Goal: Find specific page/section: Find specific page/section

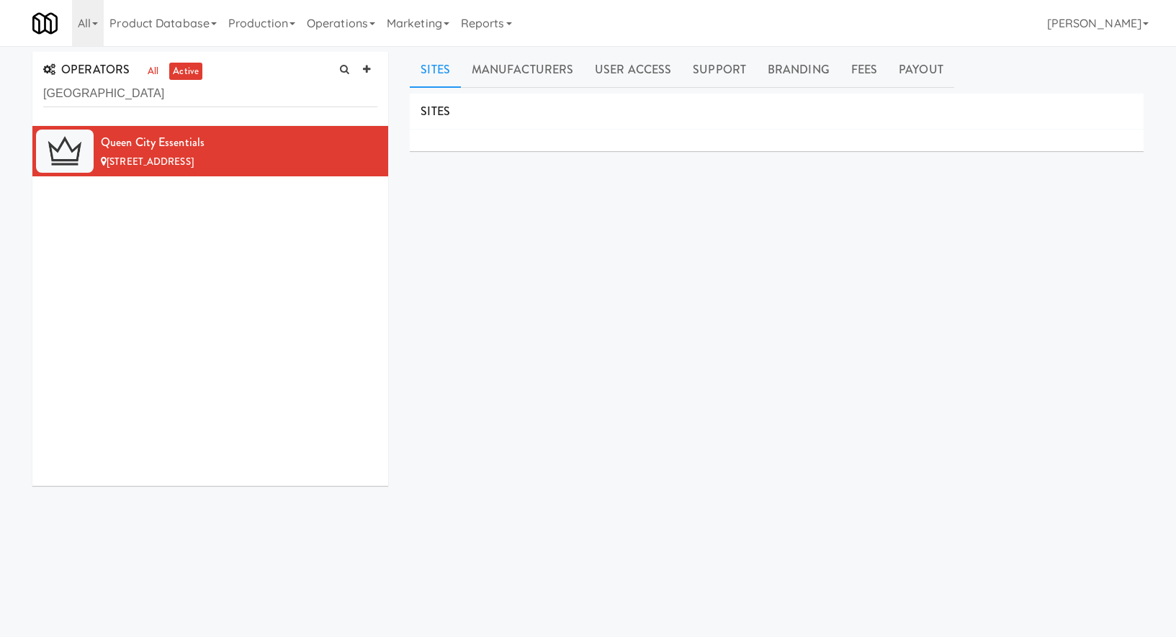
scroll to position [1, 0]
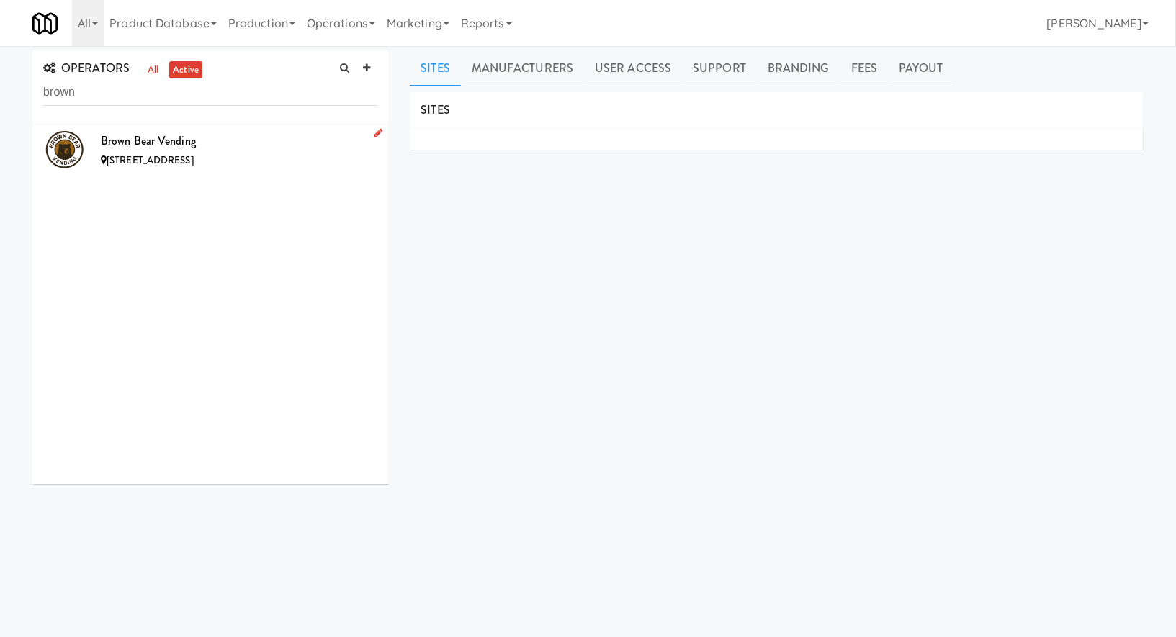
click at [270, 140] on div "Brown Bear Vending" at bounding box center [239, 141] width 277 height 22
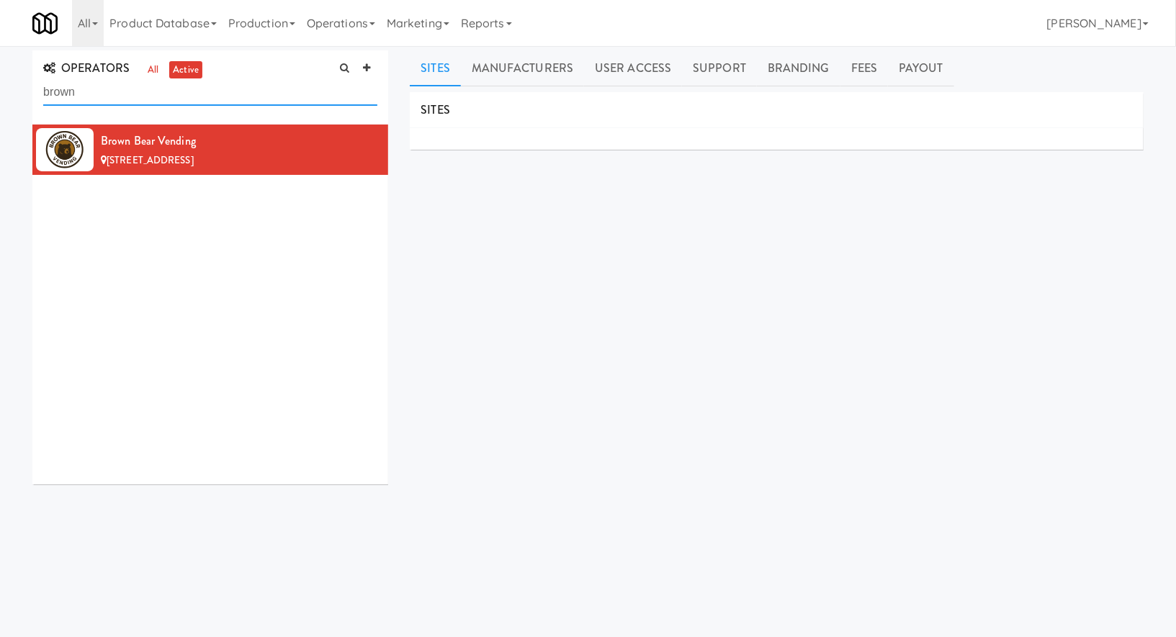
click at [156, 90] on input "brown" at bounding box center [210, 92] width 334 height 27
paste input "Munch"
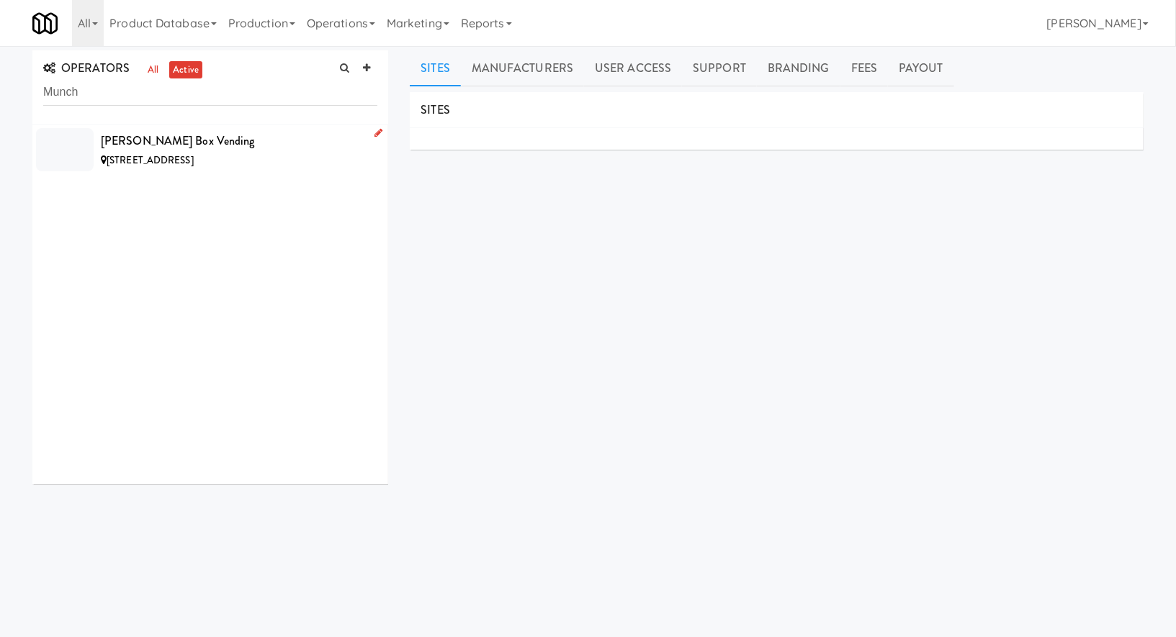
click at [252, 136] on div "[PERSON_NAME] Box Vending" at bounding box center [239, 141] width 277 height 22
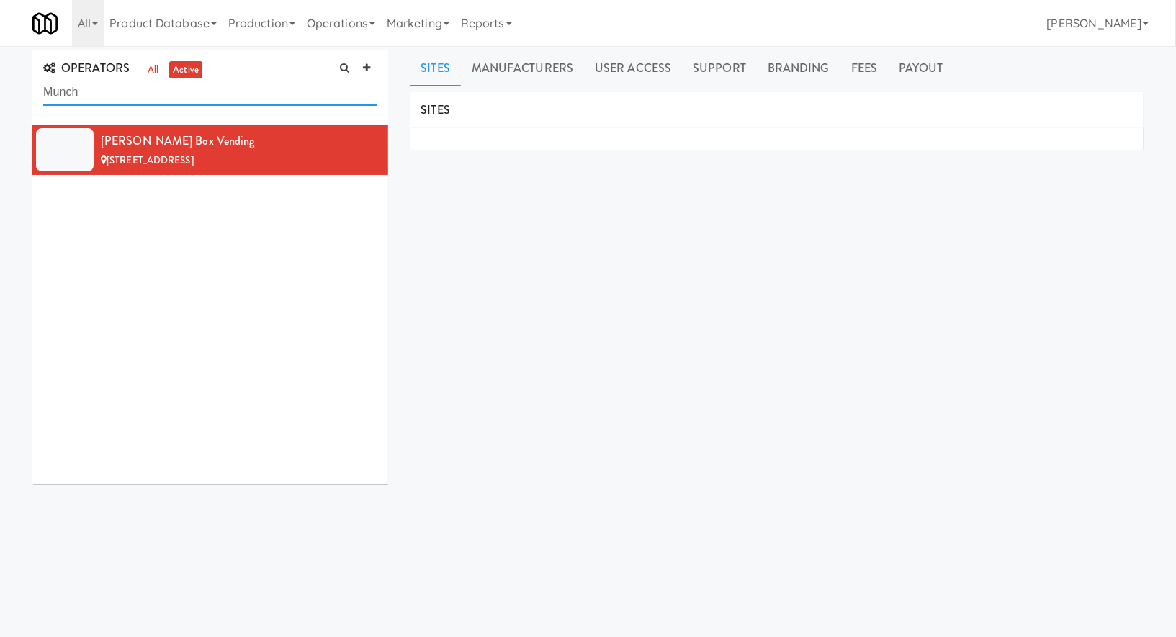
click at [101, 99] on input "Munch" at bounding box center [210, 92] width 334 height 27
type input "w"
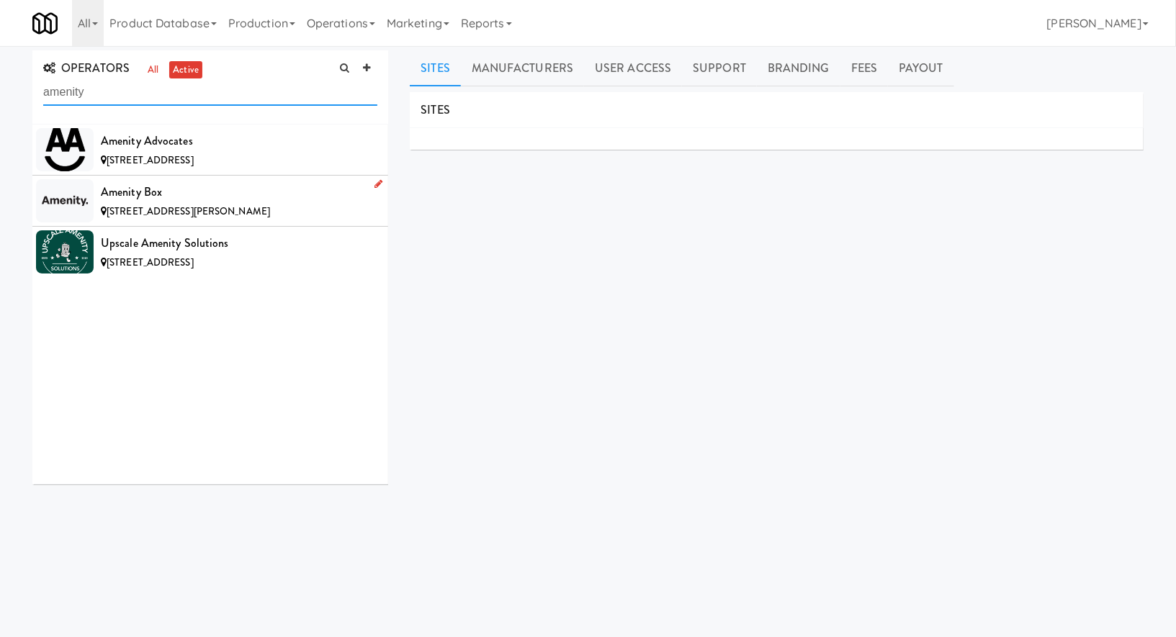
type input "amenity"
click at [262, 185] on div "Amenity Box" at bounding box center [239, 192] width 277 height 22
